Goal: Learn about a topic: Learn about a topic

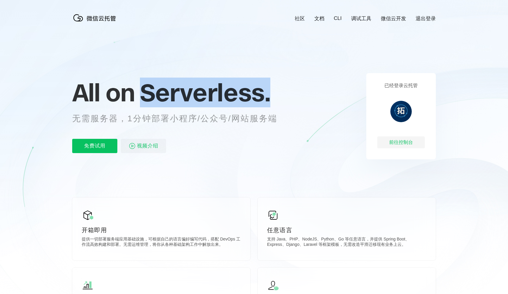
drag, startPoint x: 147, startPoint y: 91, endPoint x: 281, endPoint y: 90, distance: 134.3
click at [250, 90] on p "All on Serverless." at bounding box center [182, 92] width 220 height 26
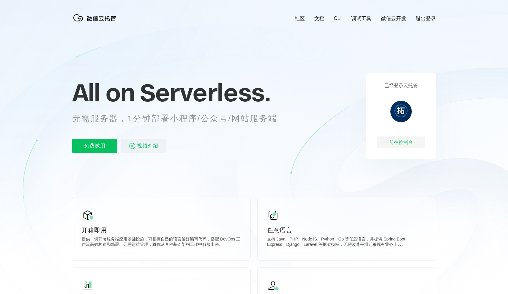
click at [250, 98] on p "All on Serverless." at bounding box center [182, 92] width 220 height 26
click at [145, 145] on span "视频介绍" at bounding box center [147, 146] width 21 height 14
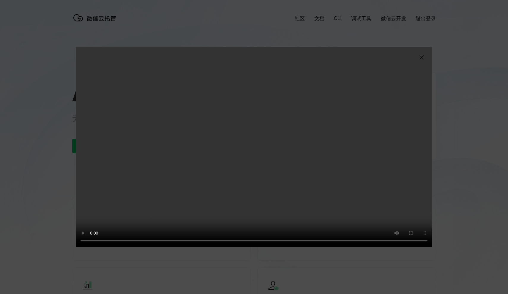
click at [94, 241] on video "抱歉，您的浏览器暂不支持播放此视频" at bounding box center [254, 147] width 357 height 201
drag, startPoint x: 277, startPoint y: 12, endPoint x: 111, endPoint y: 243, distance: 284.4
click at [111, 243] on video "抱歉，您的浏览器暂不支持播放此视频" at bounding box center [254, 147] width 357 height 201
click at [92, 241] on video "抱歉，您的浏览器暂不支持播放此视频" at bounding box center [254, 147] width 357 height 201
click at [250, 59] on img at bounding box center [421, 57] width 7 height 7
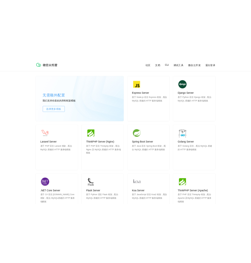
scroll to position [499, 0]
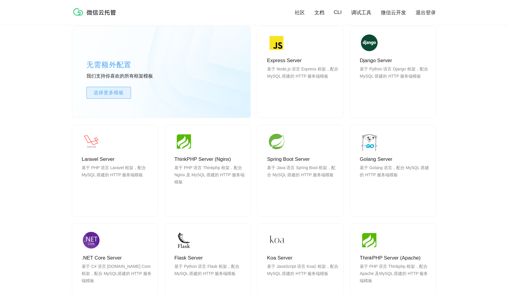
click at [113, 91] on span "选择更多模板" at bounding box center [109, 92] width 44 height 7
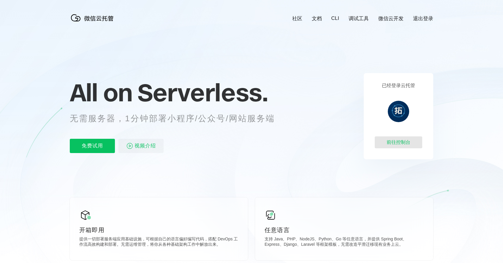
scroll to position [0, 0]
click at [250, 140] on div "前往控制台" at bounding box center [399, 142] width 48 height 12
